Goal: Task Accomplishment & Management: Use online tool/utility

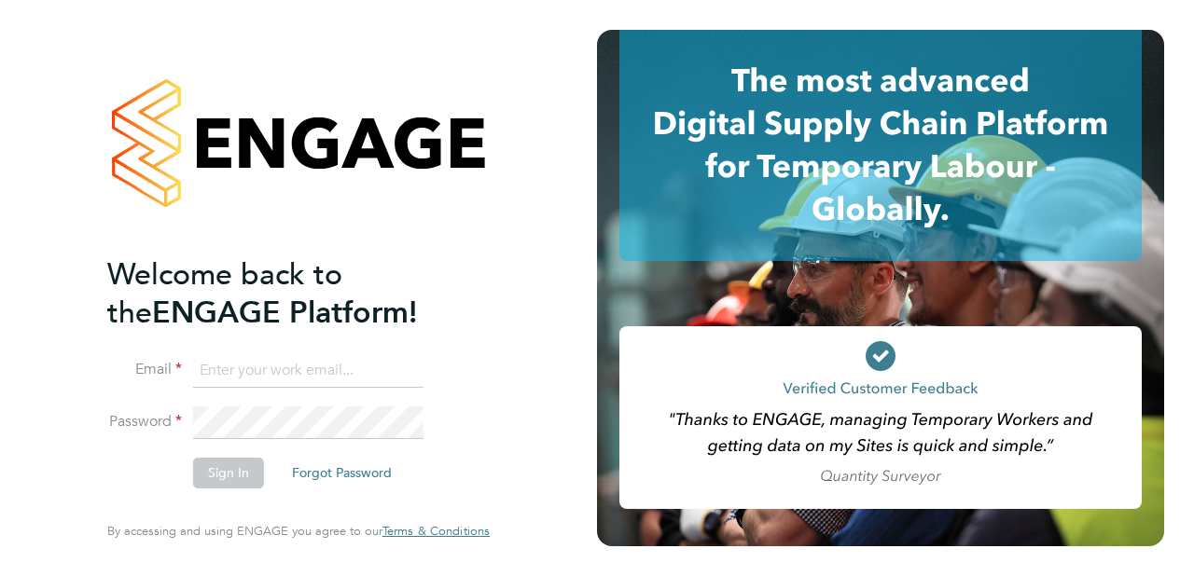
type input "[EMAIL_ADDRESS][DOMAIN_NAME]"
click at [245, 463] on button "Sign In" at bounding box center [228, 473] width 71 height 30
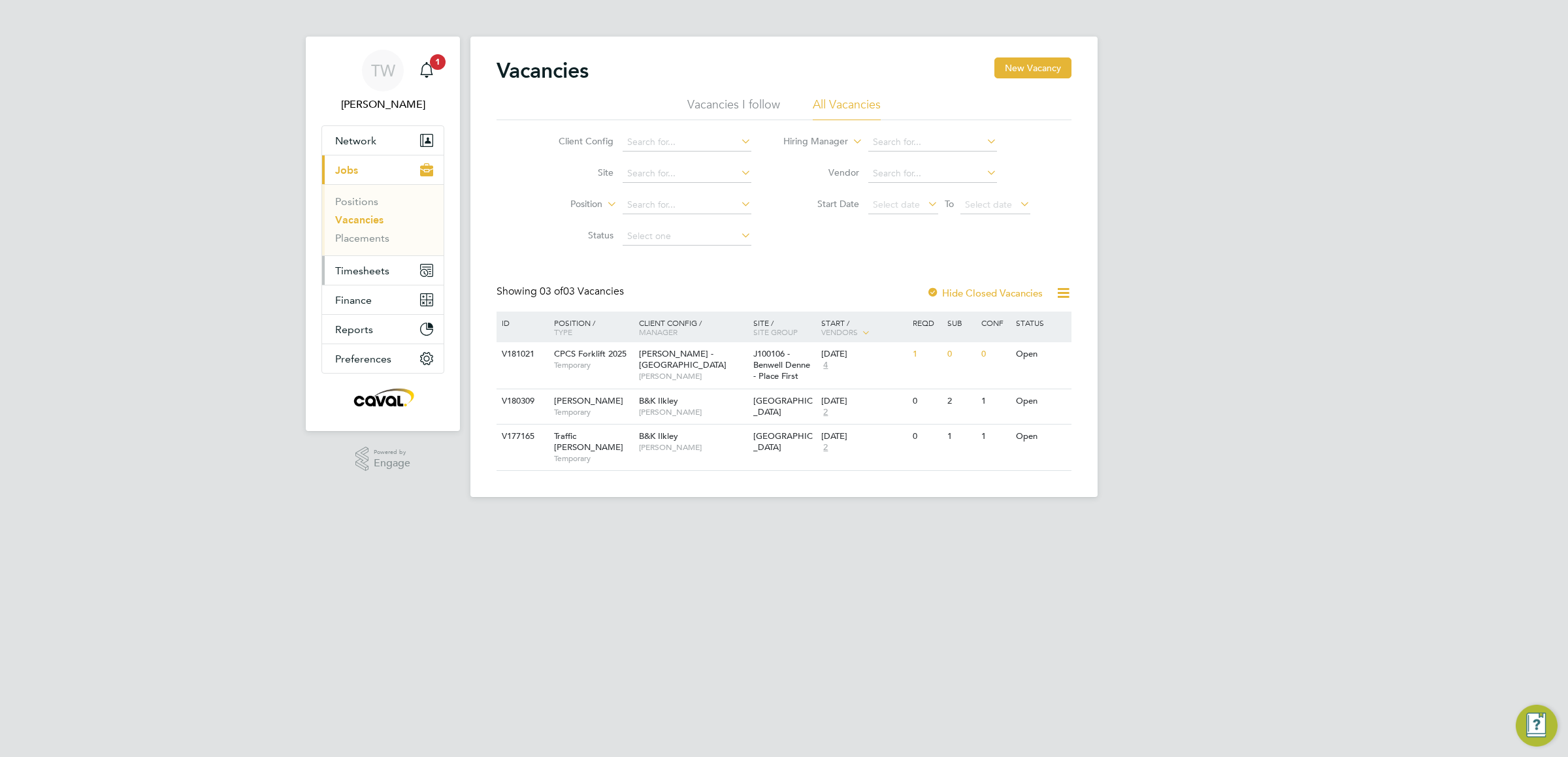
click at [373, 272] on span "Timesheets" at bounding box center [362, 271] width 54 height 13
click at [375, 232] on link "Timesheets" at bounding box center [362, 231] width 54 height 13
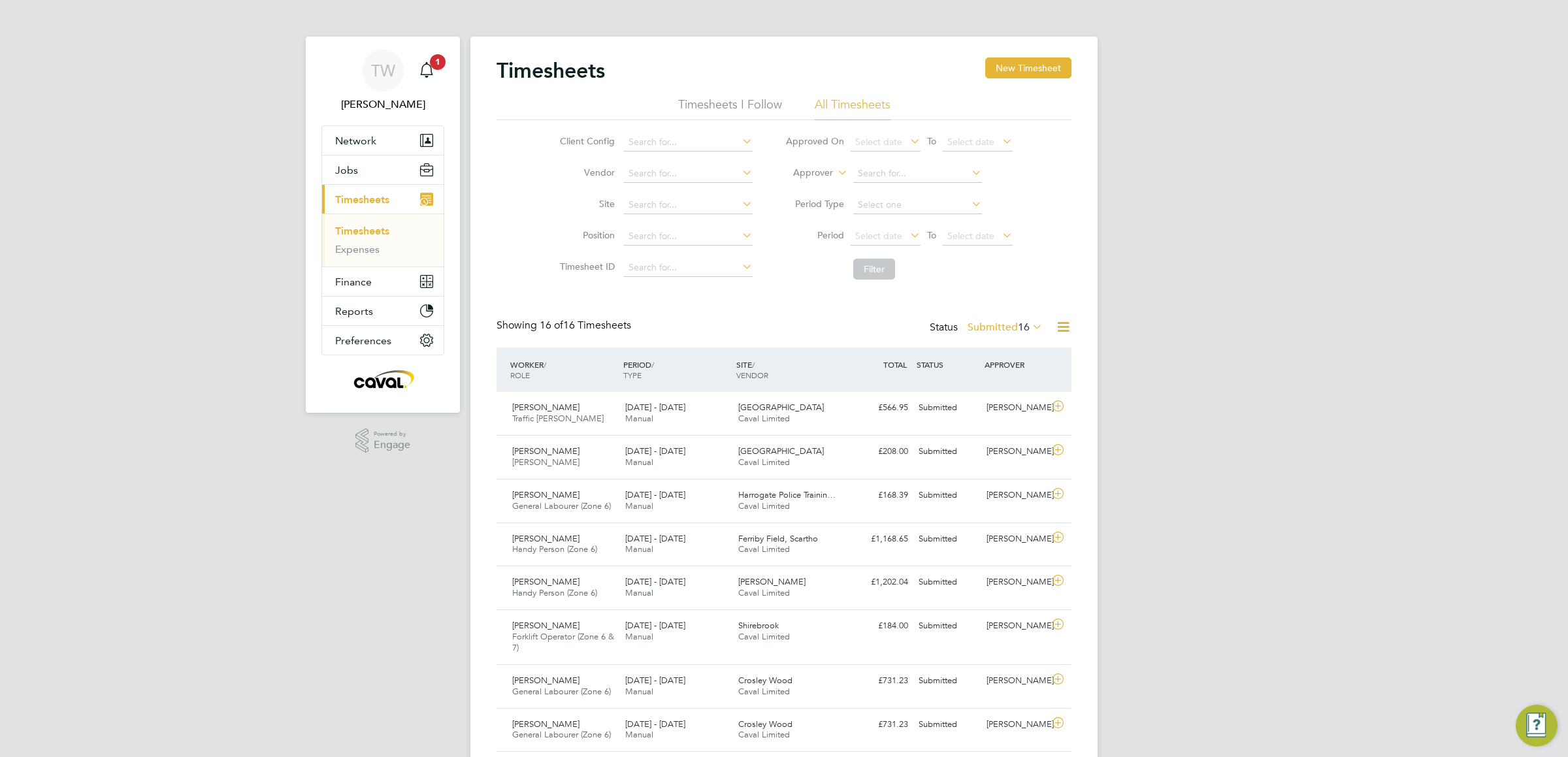
click at [62, 539] on div "TW Tim Wells Notifications 1 Applications: Network Team Members Businesses Site…" at bounding box center [784, 579] width 1568 height 1158
